Goal: Task Accomplishment & Management: Use online tool/utility

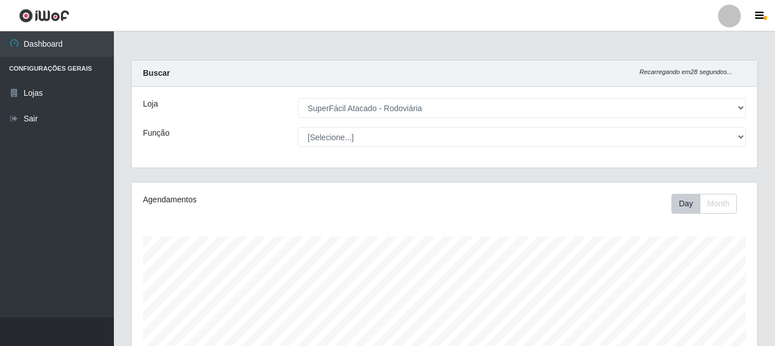
select select "400"
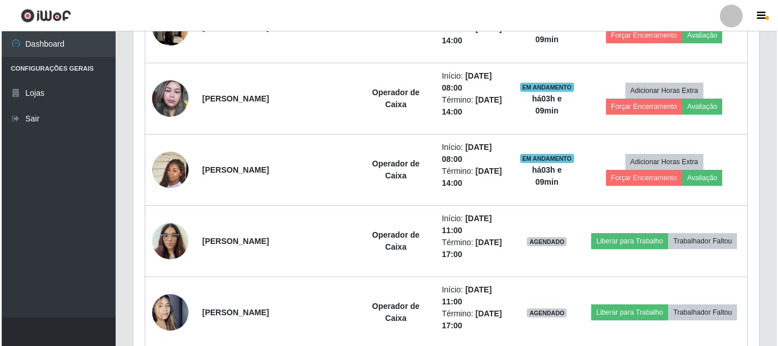
scroll to position [492, 0]
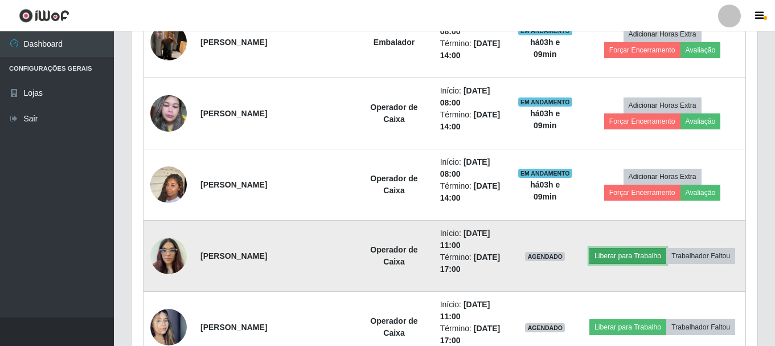
click at [606, 259] on button "Liberar para Trabalho" at bounding box center [627, 256] width 77 height 16
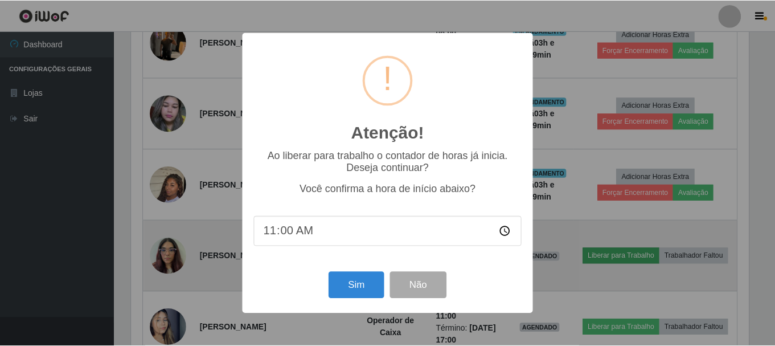
scroll to position [236, 620]
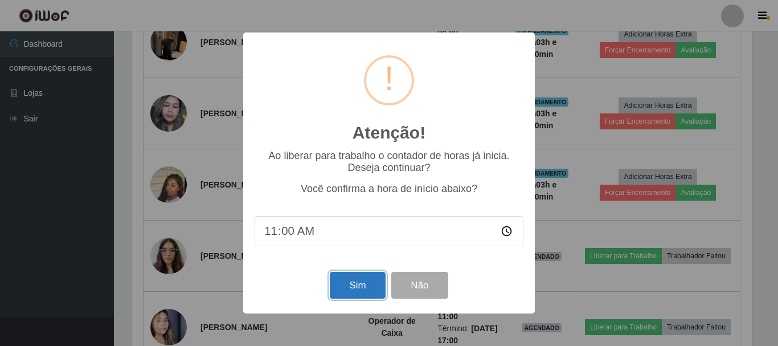
click at [355, 283] on button "Sim" at bounding box center [357, 285] width 55 height 27
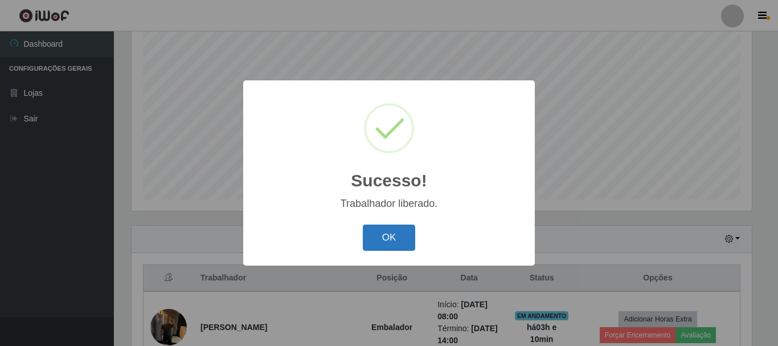
click at [381, 230] on button "OK" at bounding box center [389, 237] width 53 height 27
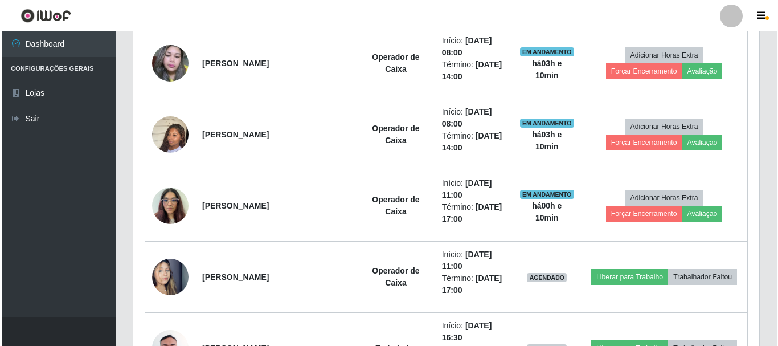
scroll to position [549, 0]
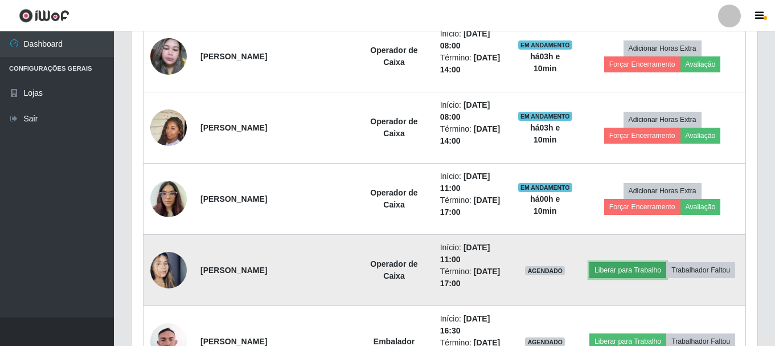
click at [608, 266] on button "Liberar para Trabalho" at bounding box center [627, 270] width 77 height 16
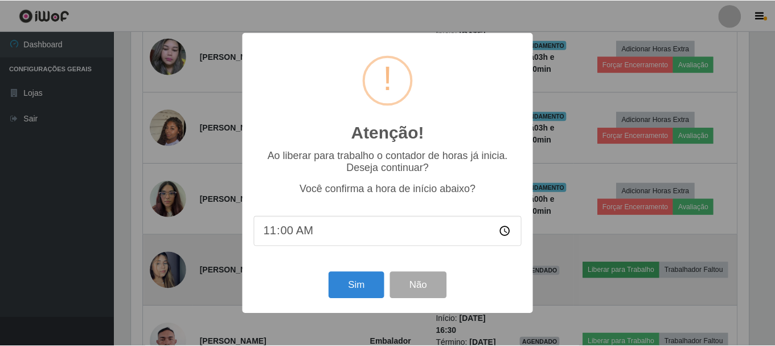
scroll to position [236, 620]
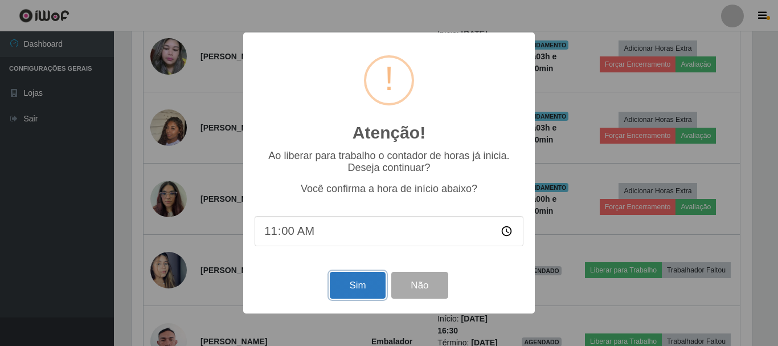
click at [364, 289] on button "Sim" at bounding box center [357, 285] width 55 height 27
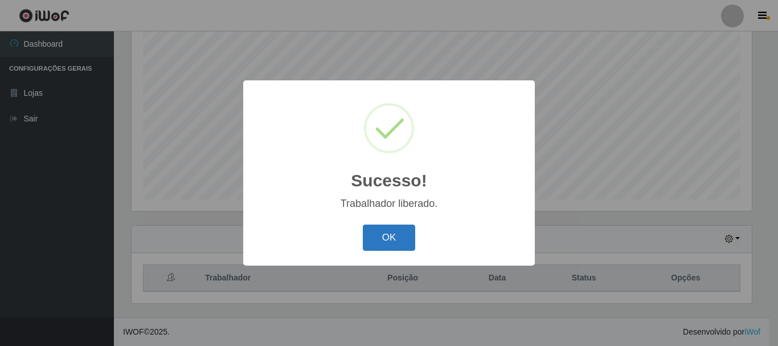
click at [379, 243] on button "OK" at bounding box center [389, 237] width 53 height 27
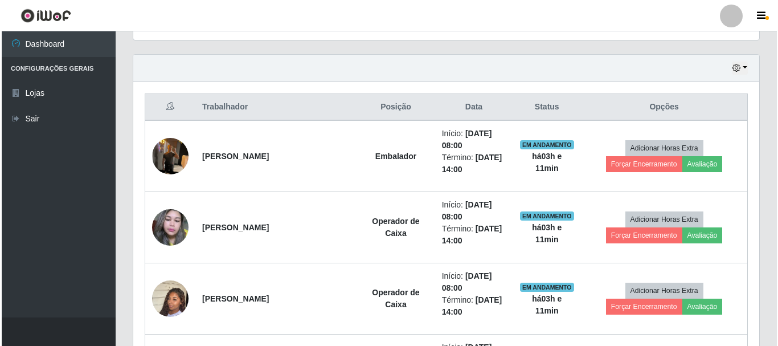
scroll to position [435, 0]
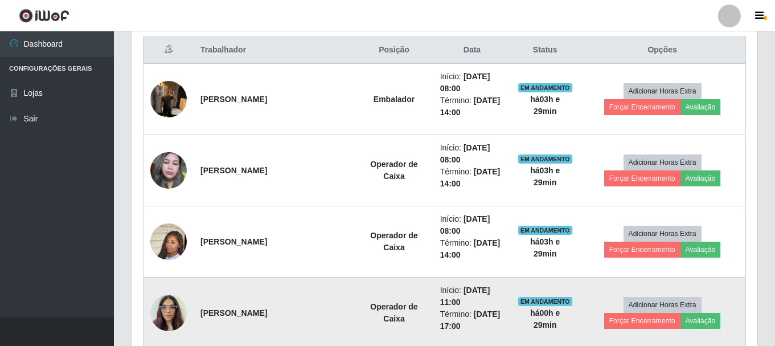
click at [163, 315] on img at bounding box center [168, 312] width 36 height 48
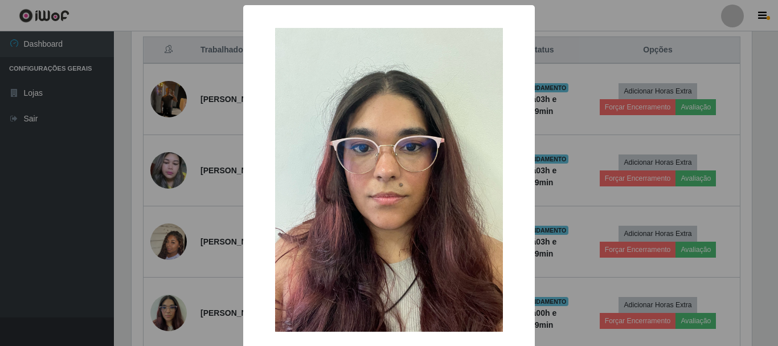
click at [67, 225] on div "× OK Cancel" at bounding box center [389, 173] width 778 height 346
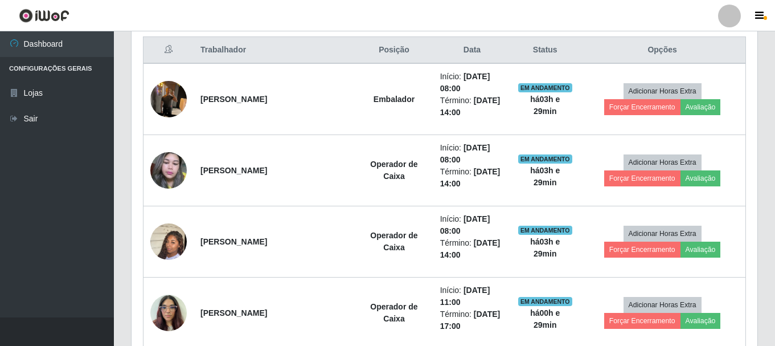
scroll to position [236, 626]
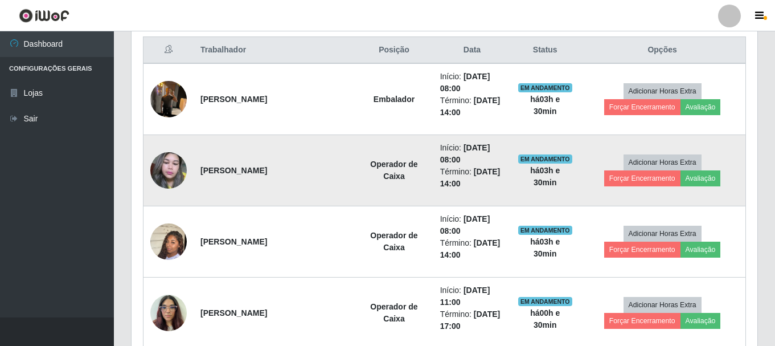
click at [175, 168] on img at bounding box center [168, 170] width 36 height 48
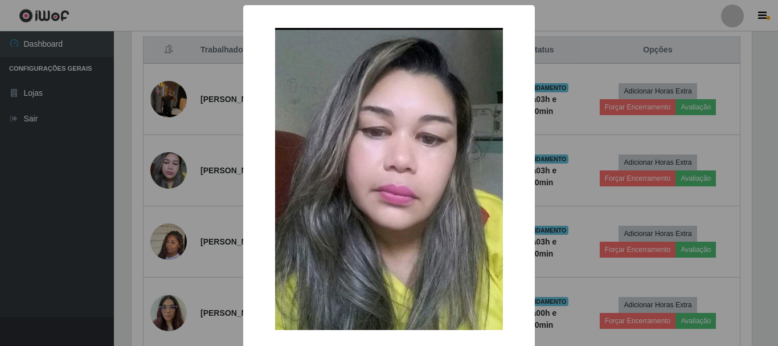
click at [71, 212] on div "× OK Cancel" at bounding box center [389, 173] width 778 height 346
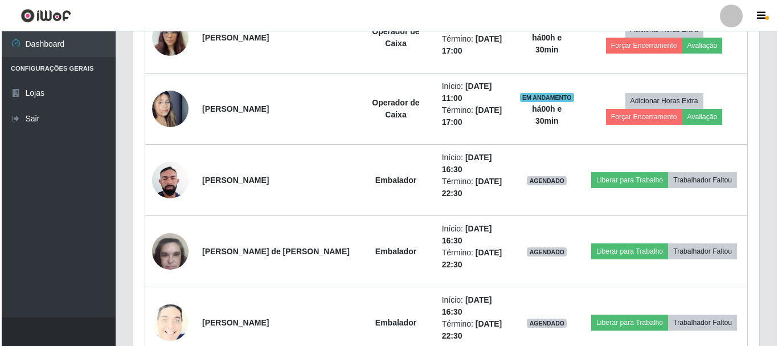
scroll to position [720, 0]
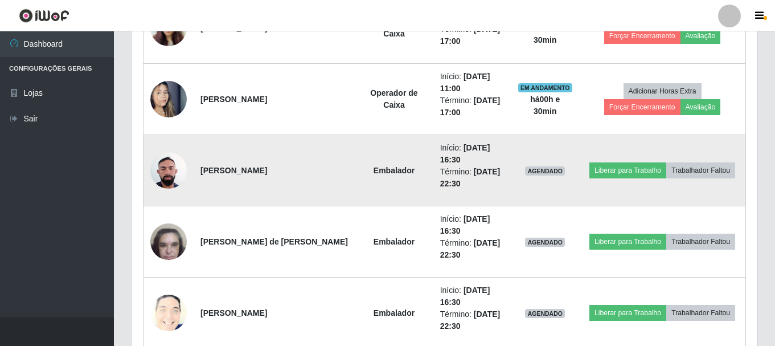
click at [165, 174] on img at bounding box center [168, 170] width 36 height 48
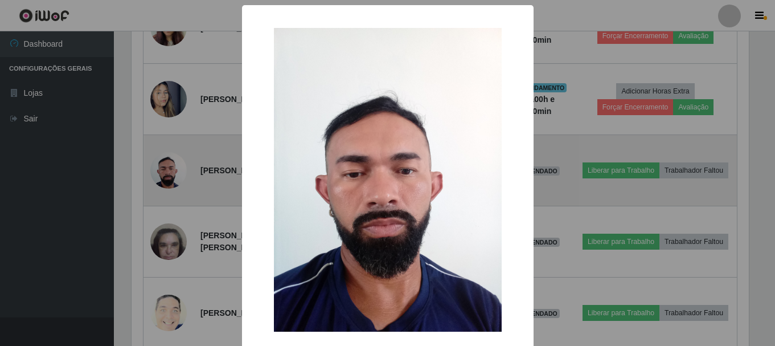
scroll to position [236, 620]
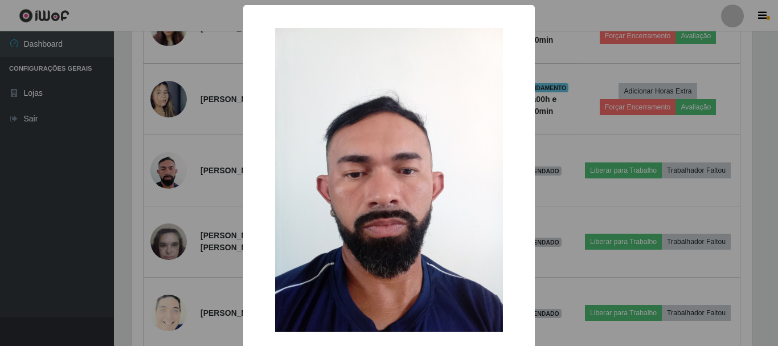
click at [40, 190] on div "× OK Cancel" at bounding box center [389, 173] width 778 height 346
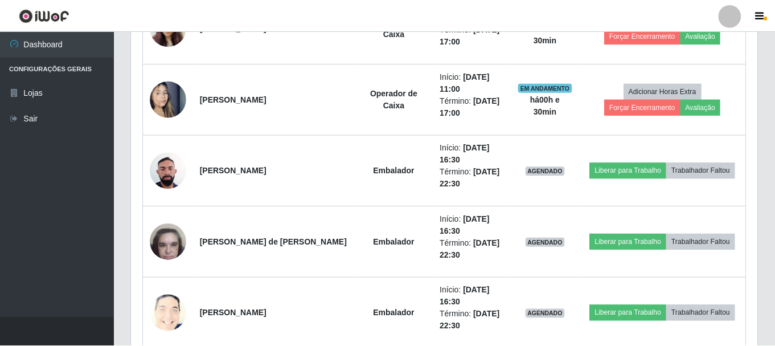
scroll to position [236, 626]
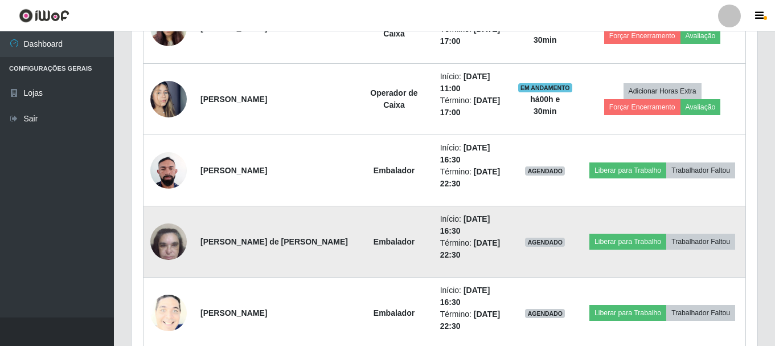
click at [173, 239] on img at bounding box center [168, 241] width 36 height 48
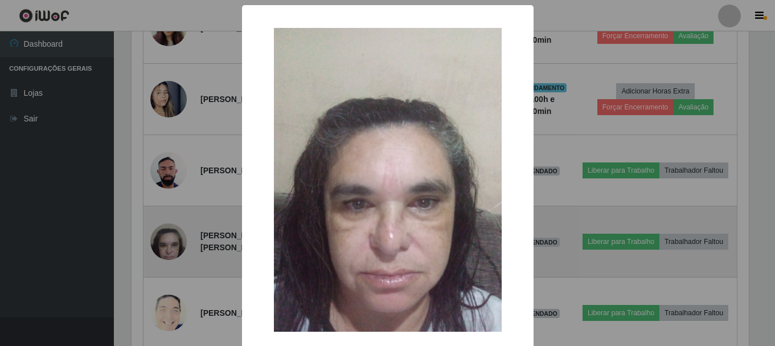
scroll to position [236, 620]
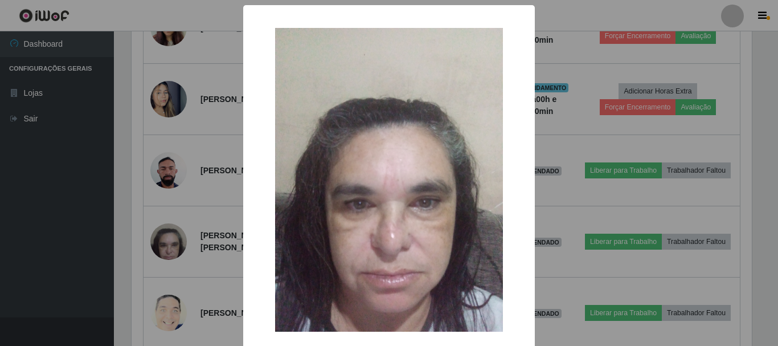
click at [64, 246] on div "× OK Cancel" at bounding box center [389, 173] width 778 height 346
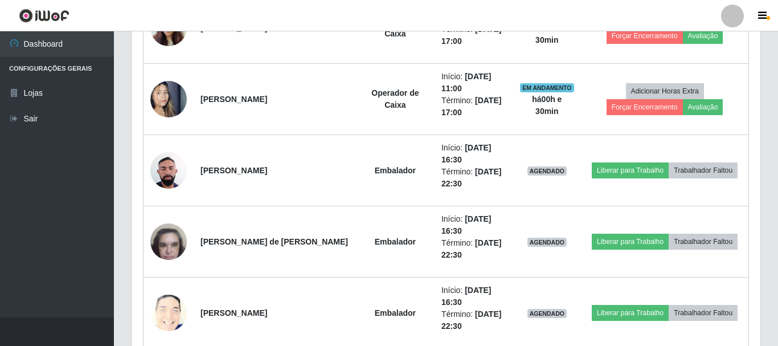
scroll to position [236, 626]
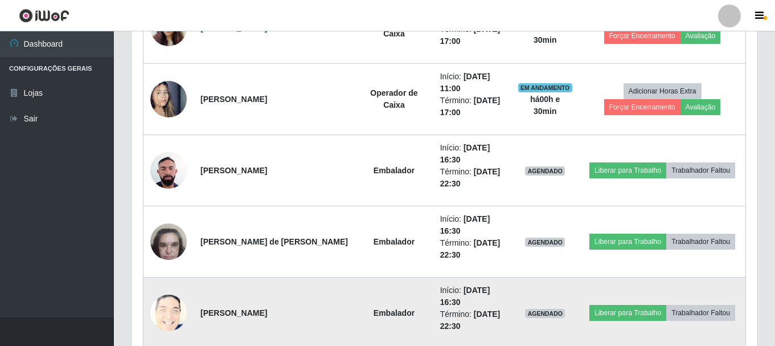
click at [176, 314] on img at bounding box center [168, 312] width 36 height 45
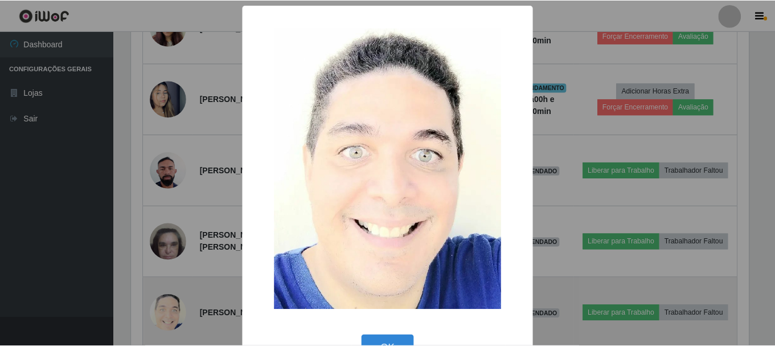
scroll to position [236, 620]
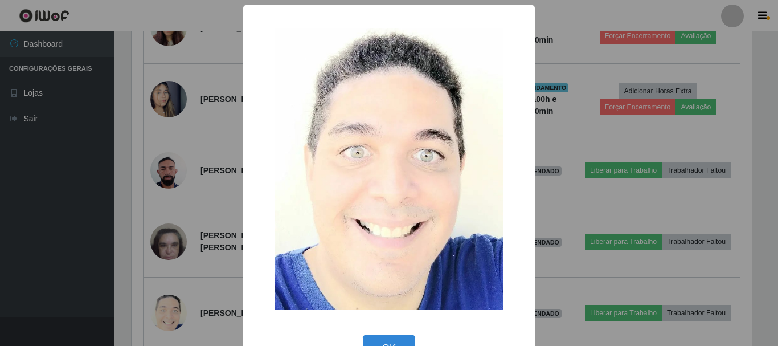
click at [67, 280] on div "× OK Cancel" at bounding box center [389, 173] width 778 height 346
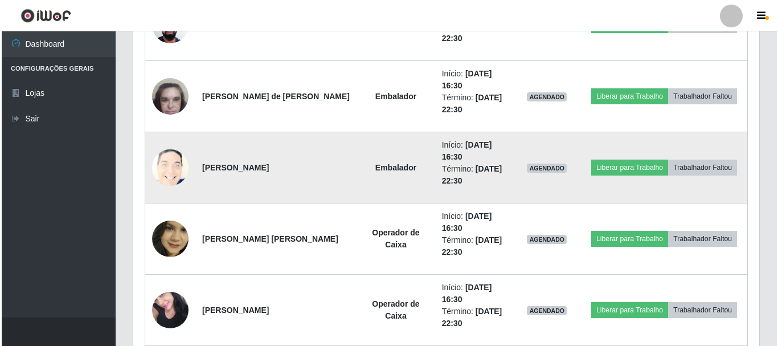
scroll to position [891, 0]
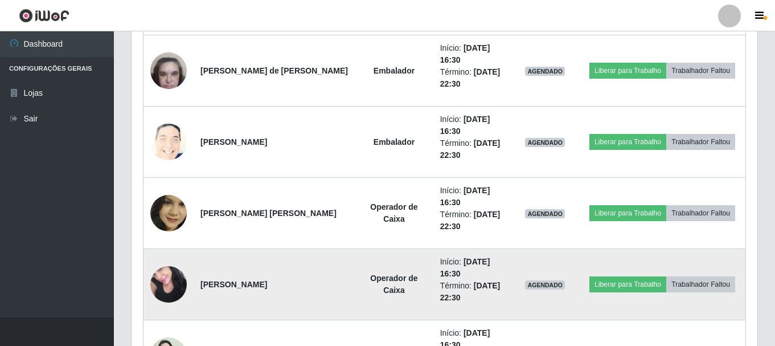
click at [164, 287] on img at bounding box center [168, 284] width 36 height 48
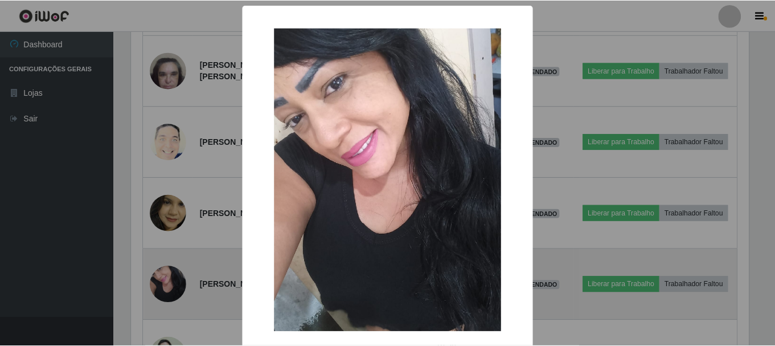
scroll to position [236, 620]
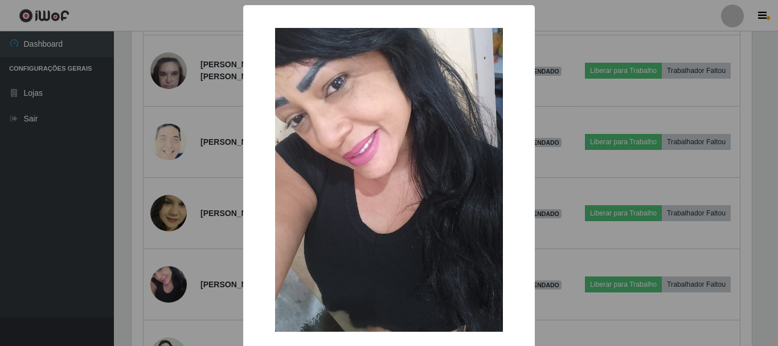
click at [16, 248] on div "× OK Cancel" at bounding box center [389, 173] width 778 height 346
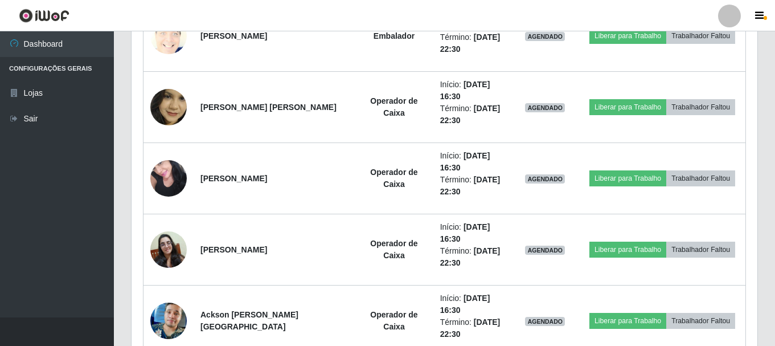
scroll to position [1005, 0]
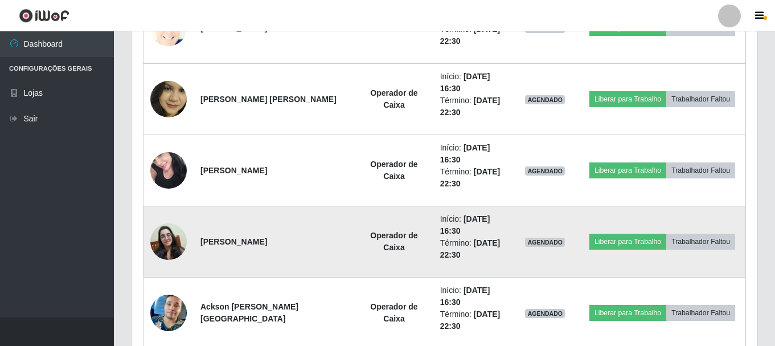
click at [171, 243] on img at bounding box center [168, 241] width 36 height 36
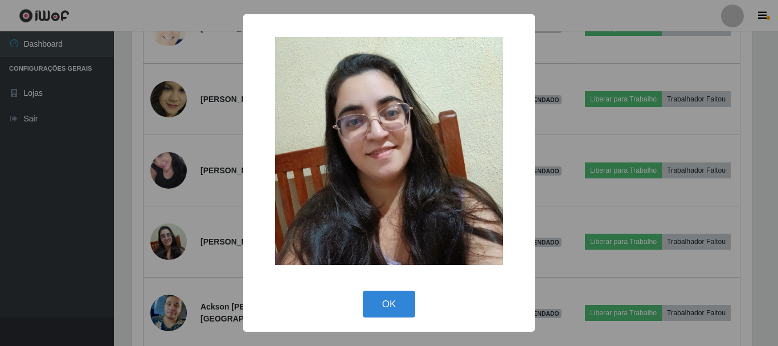
click at [42, 232] on div "× OK Cancel" at bounding box center [389, 173] width 778 height 346
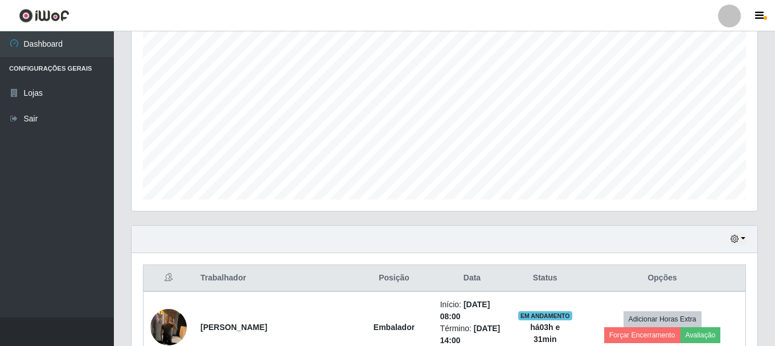
scroll to position [10, 0]
